Goal: Navigation & Orientation: Find specific page/section

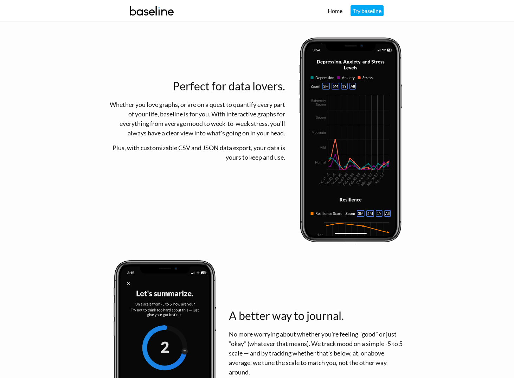
scroll to position [931, 0]
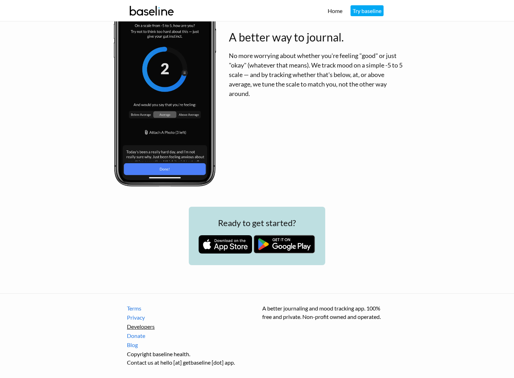
click at [147, 322] on link "Developers" at bounding box center [189, 326] width 125 height 8
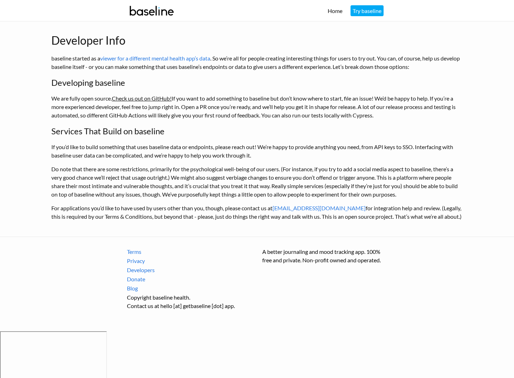
click at [145, 96] on link "Check us out on GitHub!" at bounding box center [142, 98] width 60 height 7
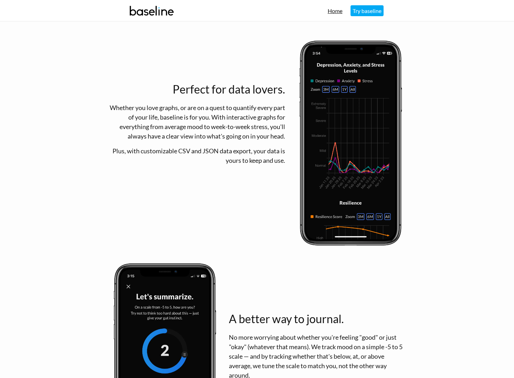
click at [339, 12] on link "Home" at bounding box center [335, 10] width 15 height 7
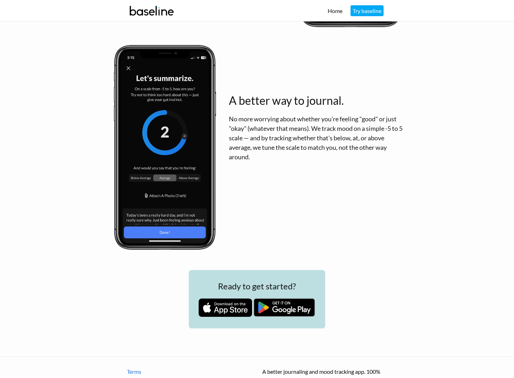
scroll to position [931, 0]
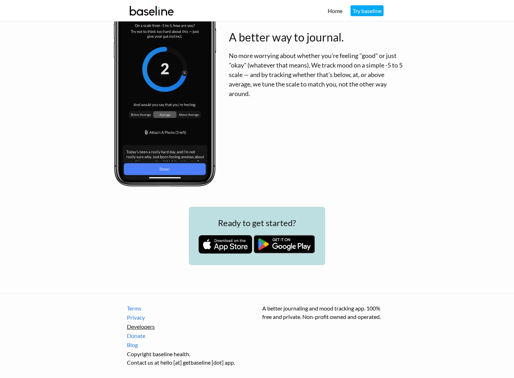
click at [135, 322] on link "Developers" at bounding box center [189, 326] width 125 height 8
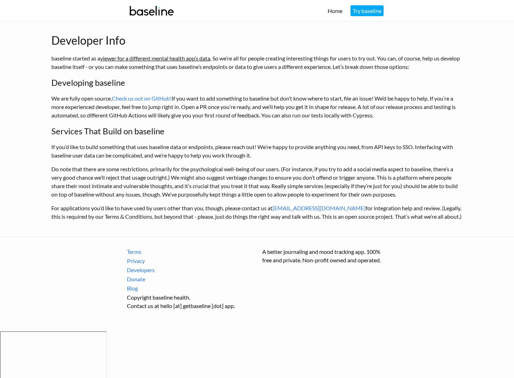
click at [197, 59] on link "viewer for a different mental health app’s data" at bounding box center [155, 58] width 110 height 7
click at [136, 293] on link "Blog" at bounding box center [189, 288] width 125 height 8
click at [143, 97] on link "Check us out on GitHub!" at bounding box center [142, 98] width 60 height 7
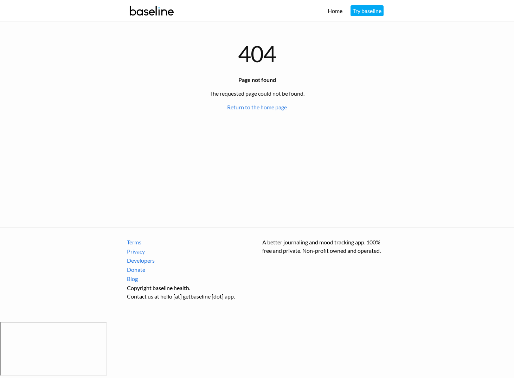
click at [75, 227] on main "404 Page not found The requested page could not be found. Return to the home pa…" at bounding box center [257, 124] width 514 height 206
